Goal: Navigation & Orientation: Go to known website

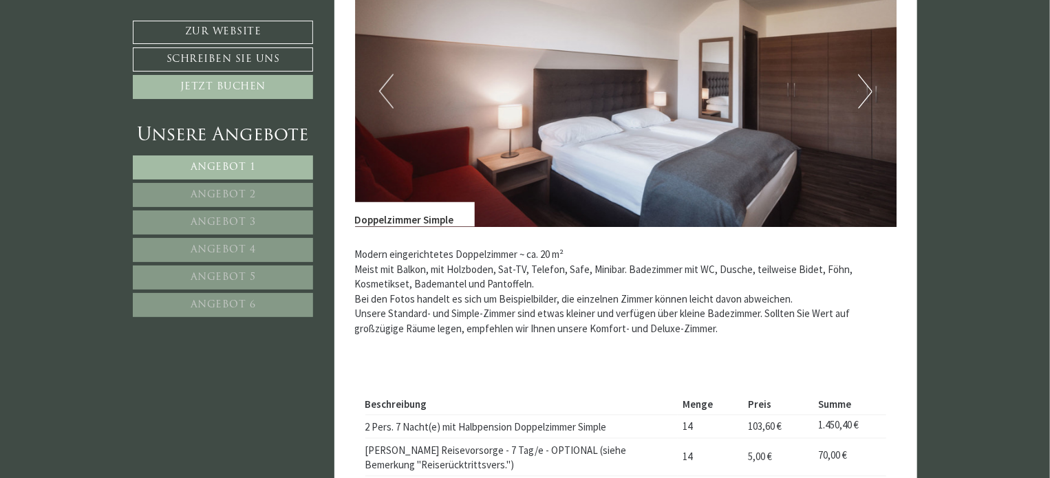
scroll to position [1169, 0]
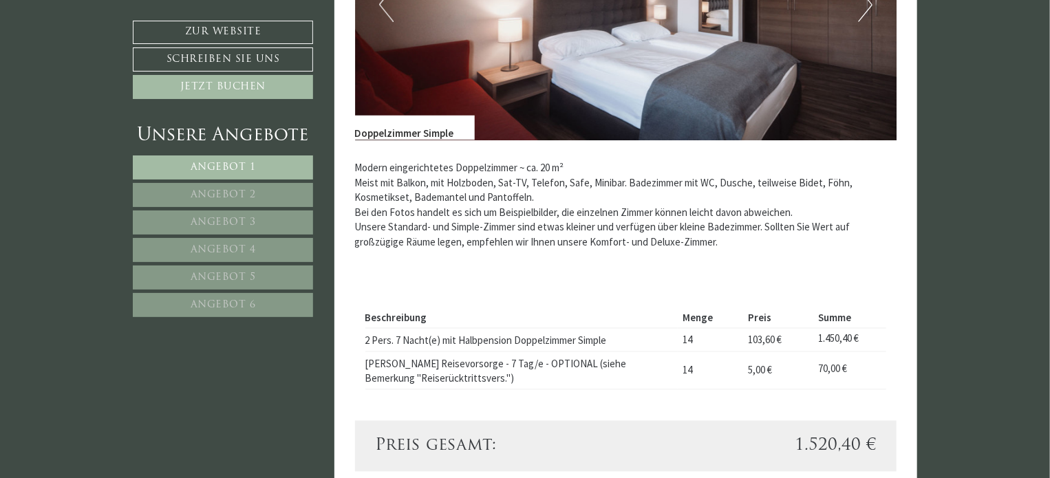
click at [231, 184] on link "Angebot 2" at bounding box center [223, 195] width 180 height 24
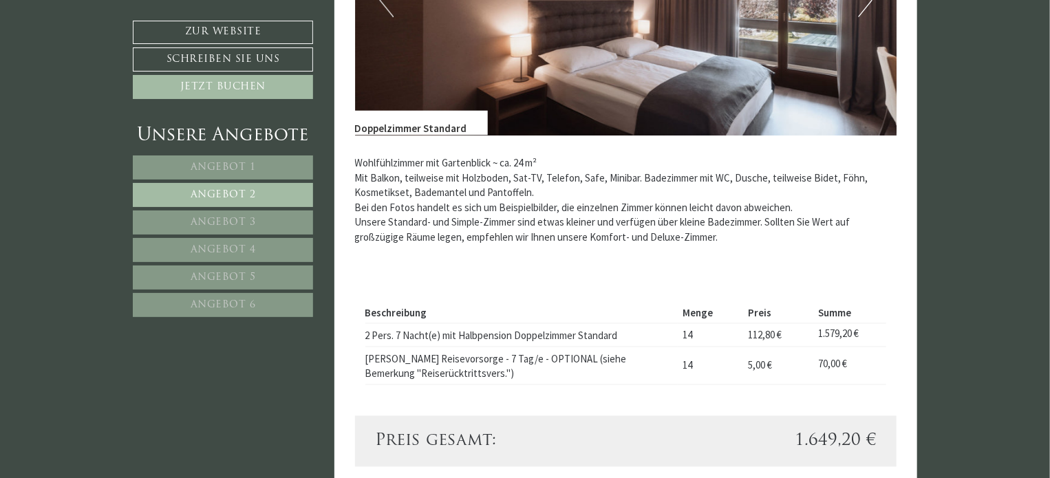
scroll to position [1208, 0]
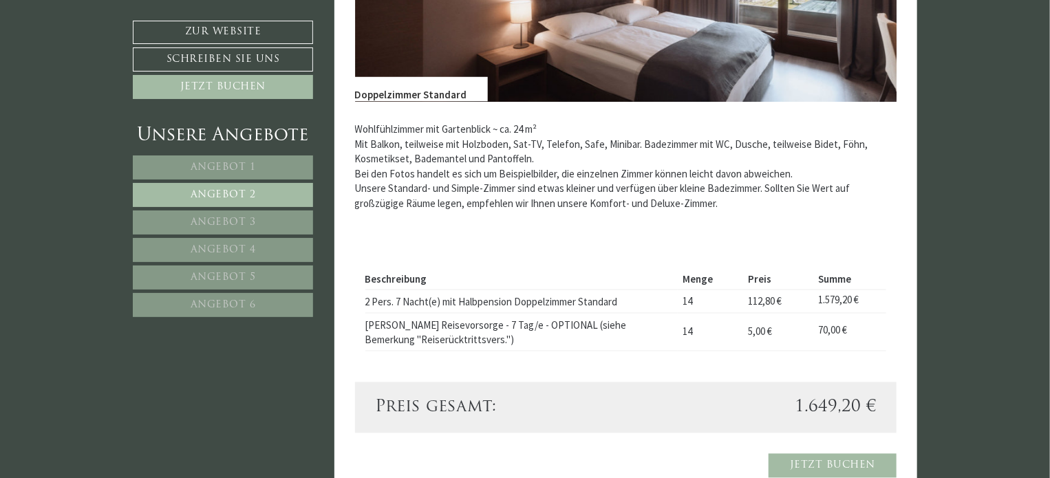
click at [227, 213] on link "Angebot 3" at bounding box center [223, 222] width 180 height 24
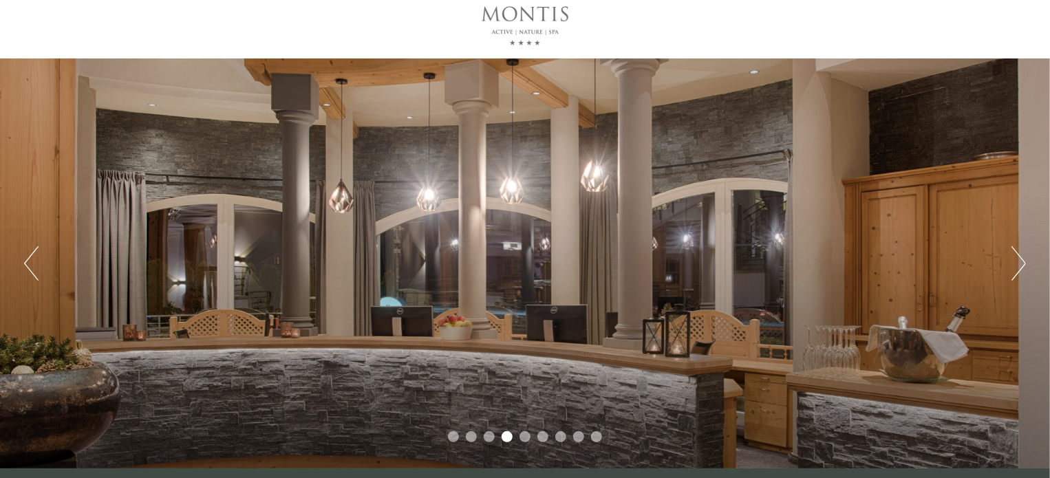
scroll to position [69, 0]
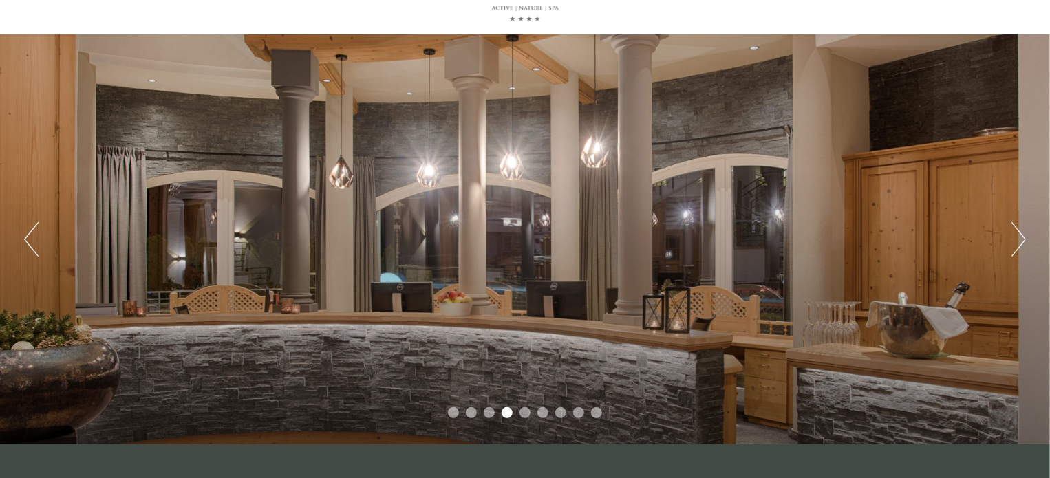
click at [1021, 242] on button "Next" at bounding box center [1018, 239] width 14 height 34
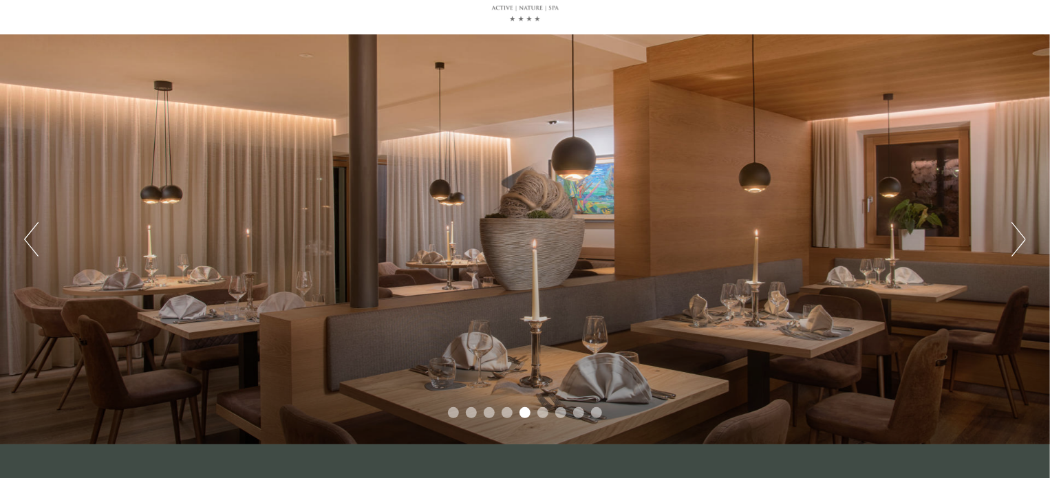
click at [1021, 241] on button "Next" at bounding box center [1018, 239] width 14 height 34
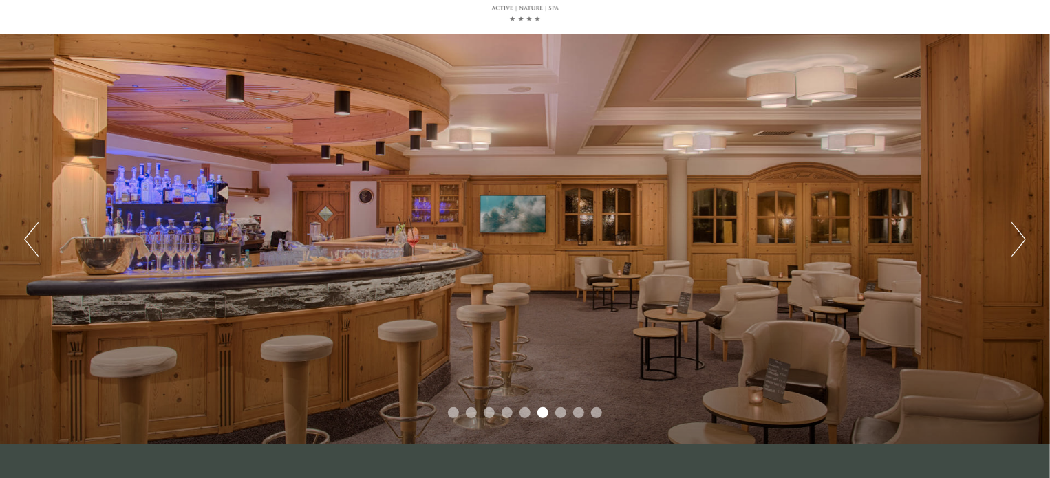
click at [1021, 241] on button "Next" at bounding box center [1018, 239] width 14 height 34
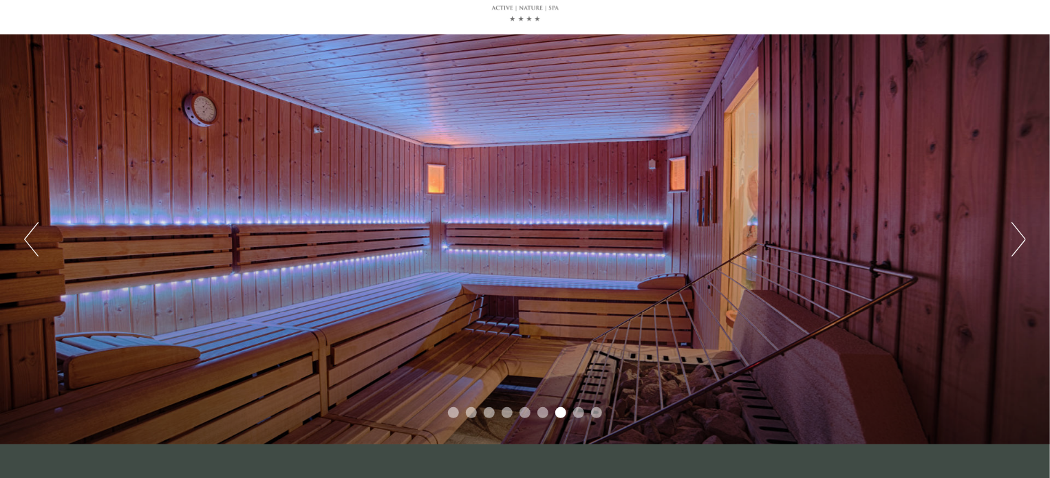
click at [1021, 241] on button "Next" at bounding box center [1018, 239] width 14 height 34
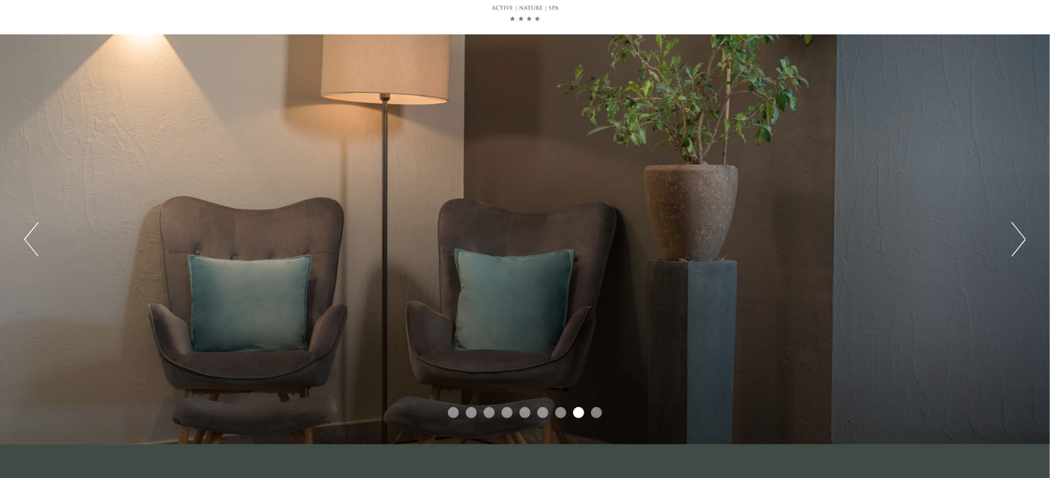
click at [1021, 241] on button "Next" at bounding box center [1018, 239] width 14 height 34
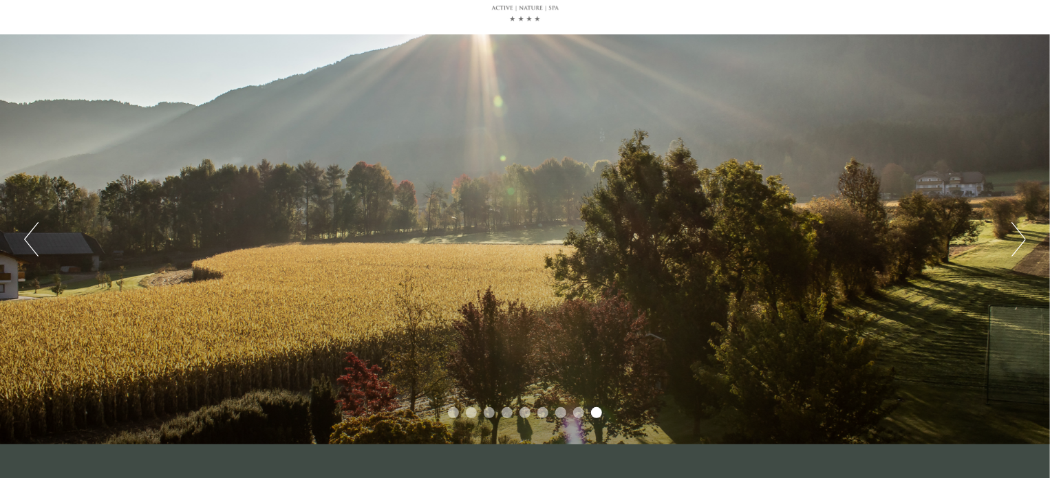
click at [1021, 241] on button "Next" at bounding box center [1018, 239] width 14 height 34
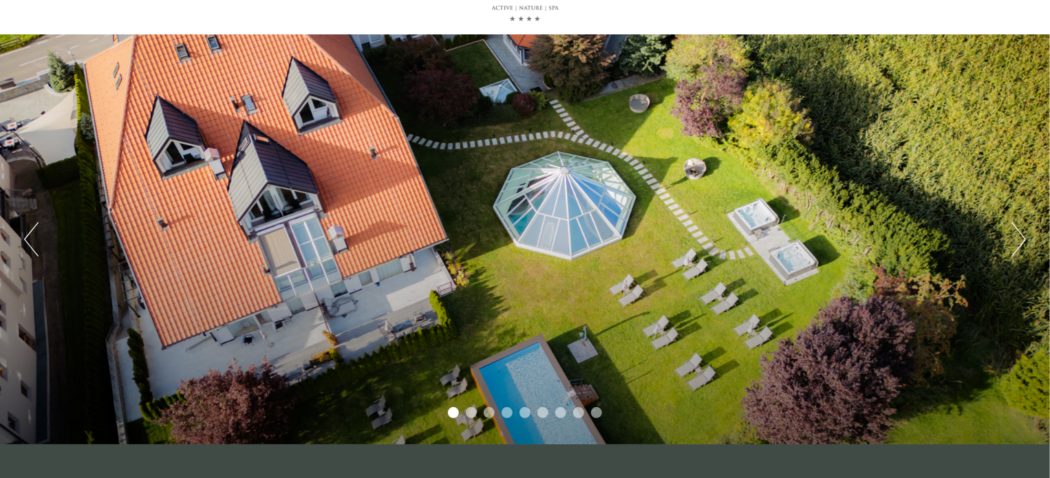
click at [1021, 241] on button "Next" at bounding box center [1018, 239] width 14 height 34
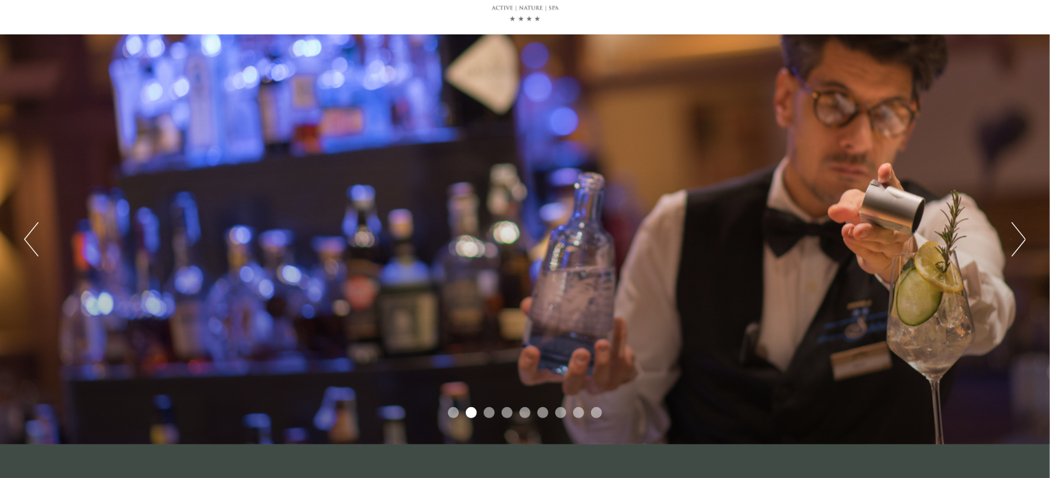
click at [1021, 241] on button "Next" at bounding box center [1018, 239] width 14 height 34
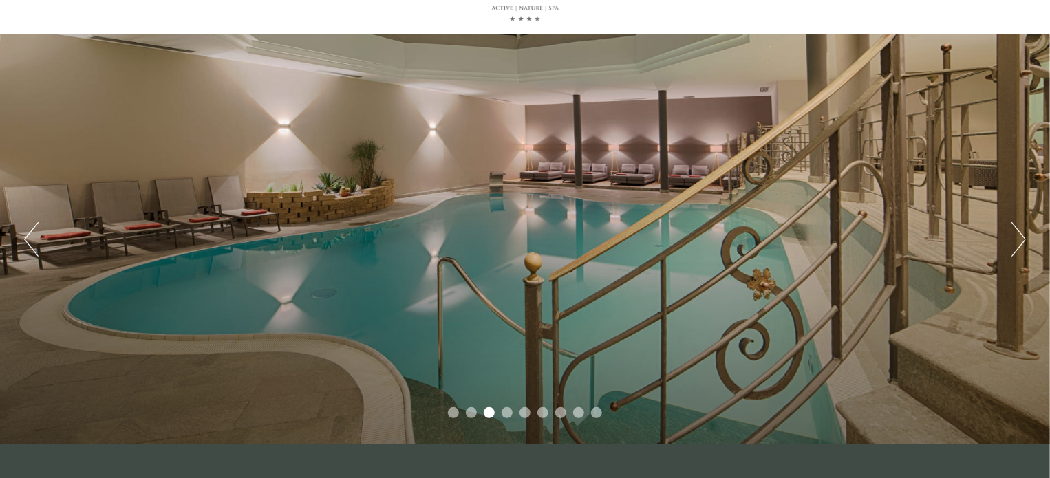
click at [1021, 241] on button "Next" at bounding box center [1018, 239] width 14 height 34
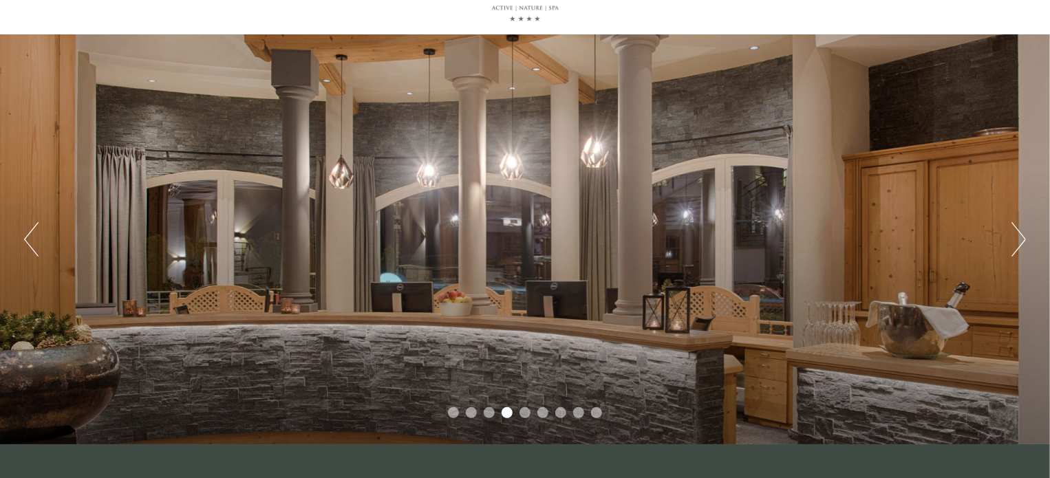
click at [1021, 241] on button "Next" at bounding box center [1018, 239] width 14 height 34
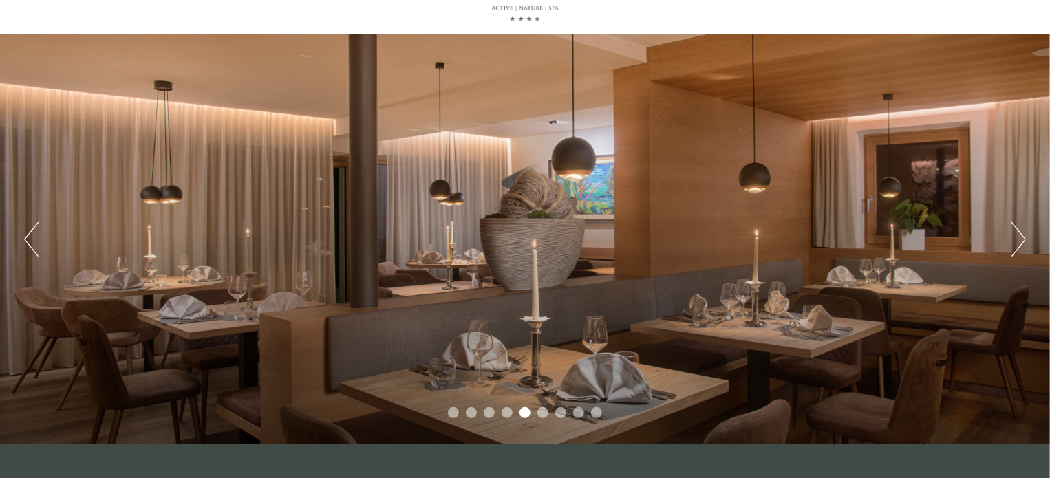
click at [1021, 241] on button "Next" at bounding box center [1018, 239] width 14 height 34
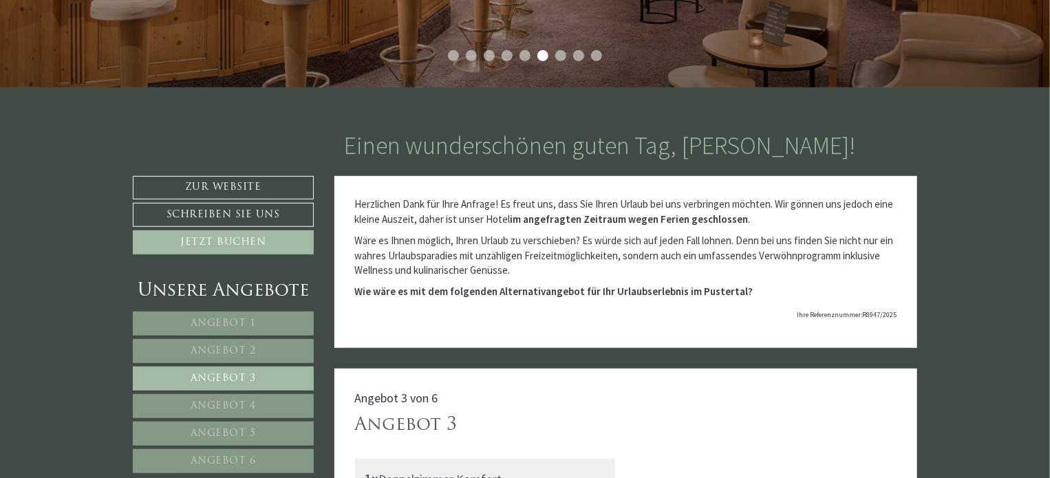
scroll to position [481, 0]
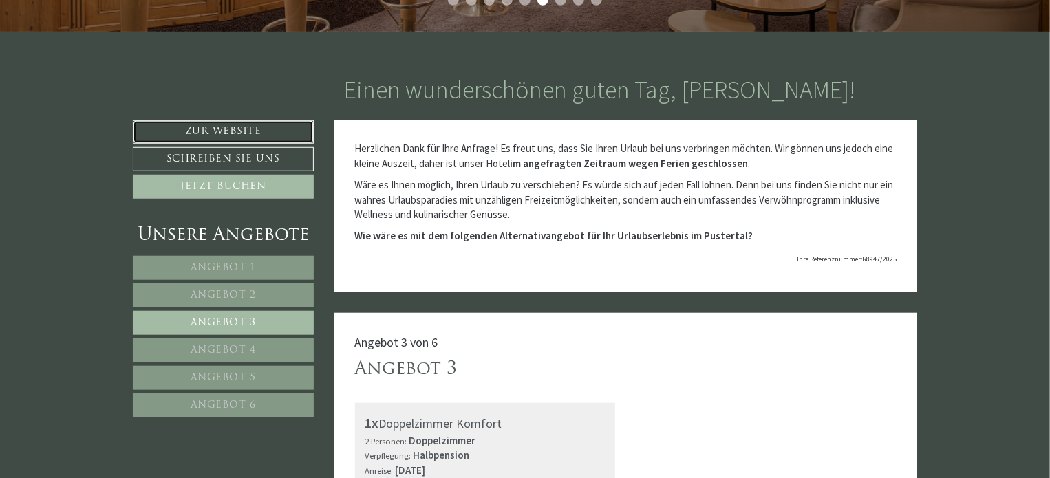
click at [226, 129] on link "Zur Website" at bounding box center [223, 131] width 181 height 23
